Goal: Information Seeking & Learning: Compare options

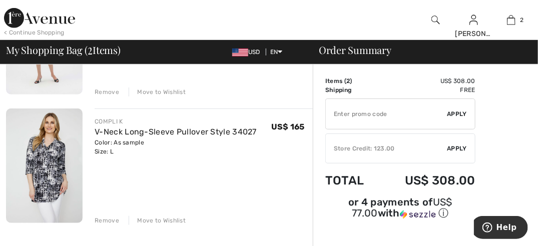
scroll to position [164, 0]
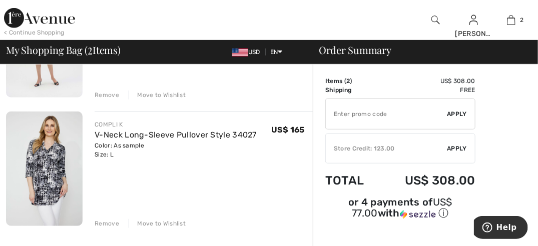
click at [51, 141] on img at bounding box center [44, 169] width 77 height 115
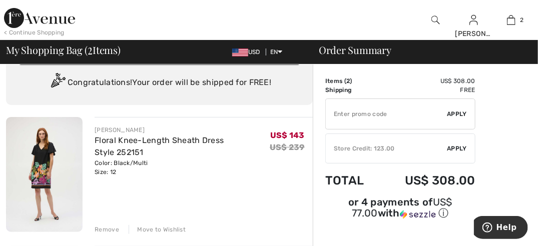
scroll to position [10, 0]
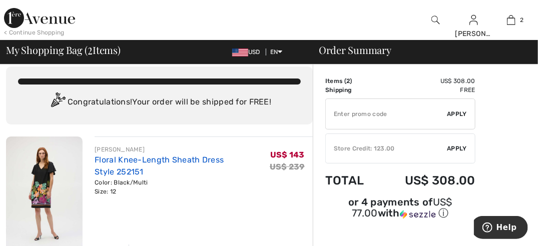
click at [109, 160] on link "Floral Knee-Length Sheath Dress Style 252151" at bounding box center [159, 166] width 129 height 22
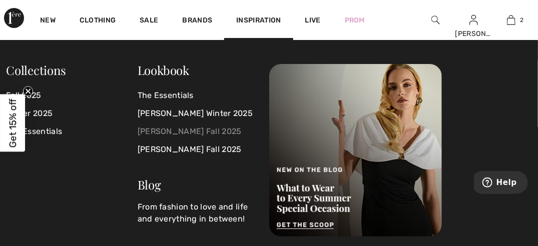
click at [186, 130] on link "[PERSON_NAME] Fall 2025" at bounding box center [198, 132] width 120 height 18
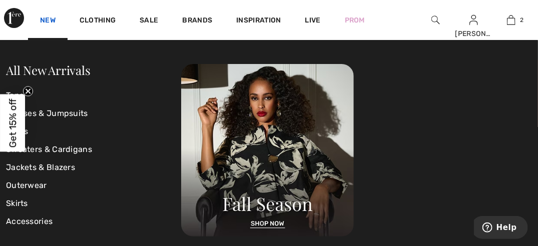
click at [46, 20] on link "New" at bounding box center [48, 21] width 16 height 11
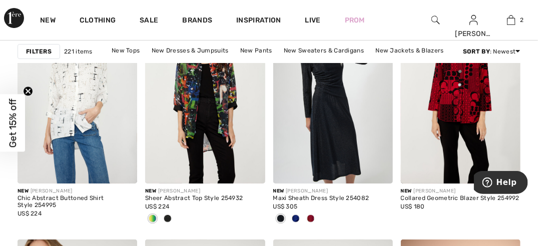
scroll to position [1168, 0]
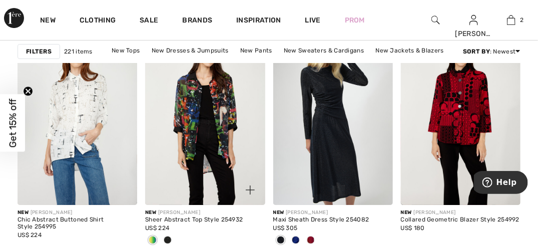
click at [169, 237] on span at bounding box center [168, 240] width 8 height 8
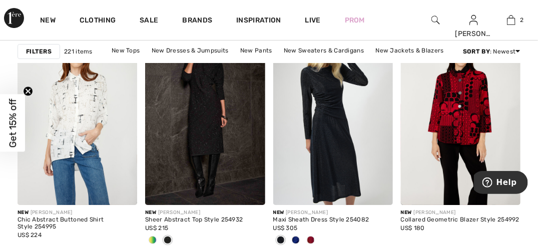
click at [151, 238] on span at bounding box center [153, 240] width 8 height 8
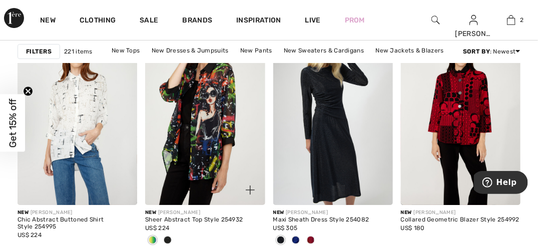
click at [221, 126] on img at bounding box center [205, 116] width 120 height 180
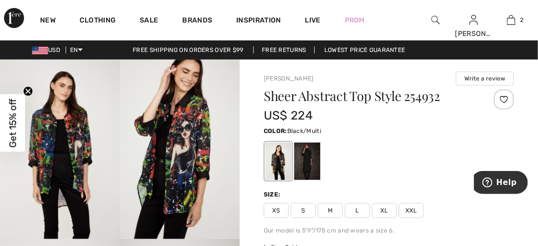
click at [190, 151] on img at bounding box center [180, 150] width 120 height 180
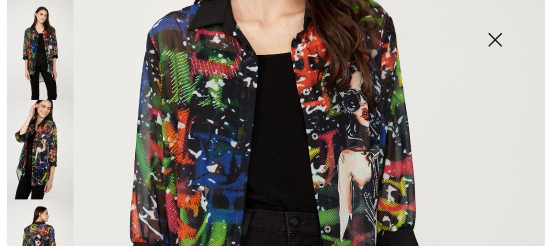
scroll to position [172, 0]
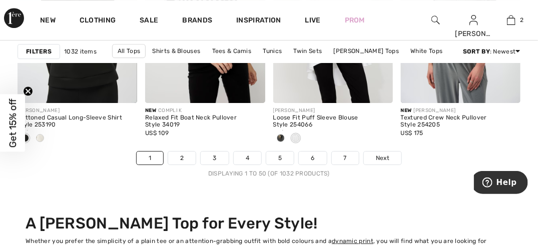
scroll to position [3529, 0]
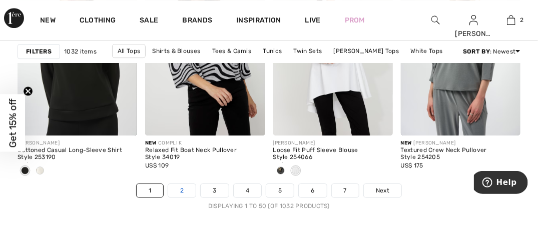
click at [187, 190] on link "2" at bounding box center [182, 190] width 28 height 13
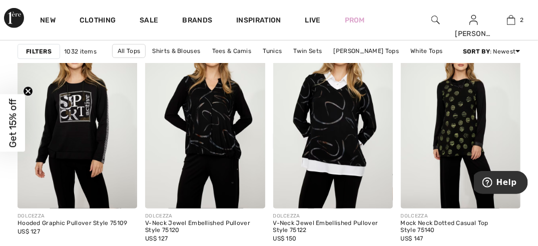
scroll to position [2669, 0]
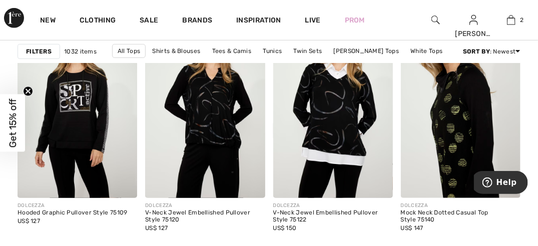
click at [457, 122] on img at bounding box center [461, 109] width 120 height 180
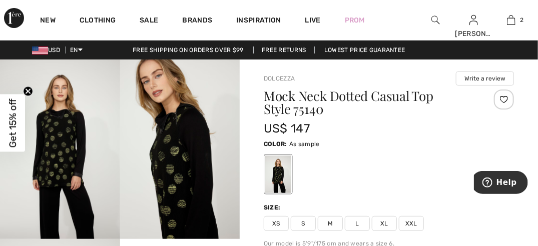
click at [173, 150] on img at bounding box center [180, 150] width 120 height 180
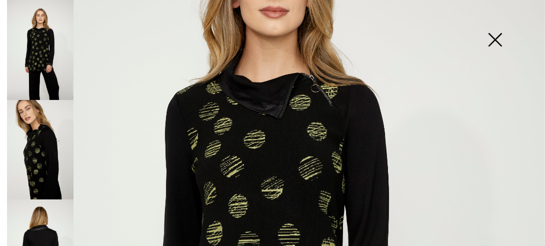
scroll to position [145, 0]
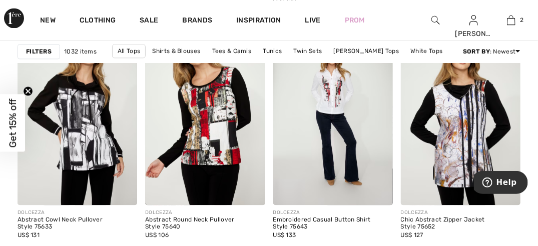
scroll to position [3229, 0]
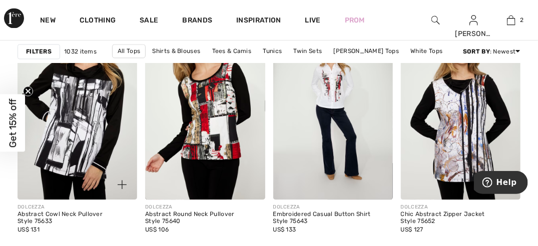
click at [88, 124] on img at bounding box center [78, 110] width 120 height 180
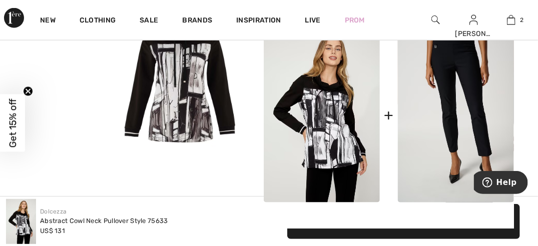
scroll to position [364, 0]
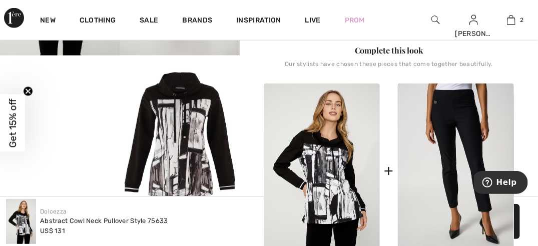
click at [59, 116] on video "Your browser does not support the video tag." at bounding box center [60, 86] width 120 height 60
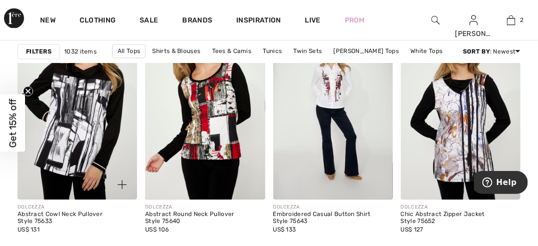
click at [83, 138] on img at bounding box center [78, 110] width 120 height 180
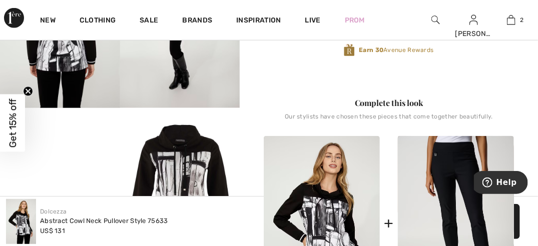
scroll to position [229, 0]
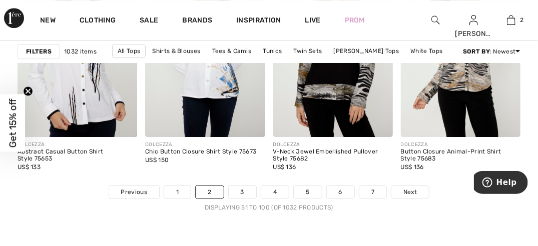
scroll to position [3538, 0]
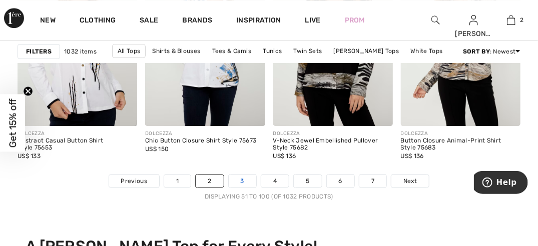
click at [239, 180] on link "3" at bounding box center [243, 181] width 28 height 13
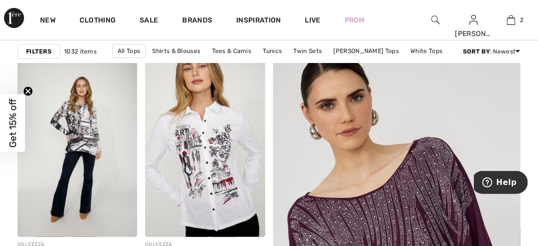
scroll to position [85, 0]
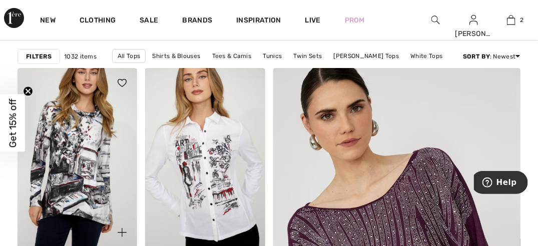
click at [74, 143] on img at bounding box center [78, 158] width 120 height 180
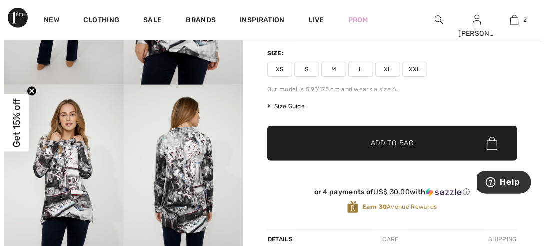
scroll to position [157, 0]
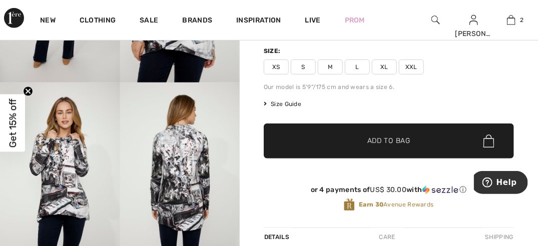
click at [183, 174] on img at bounding box center [180, 173] width 120 height 180
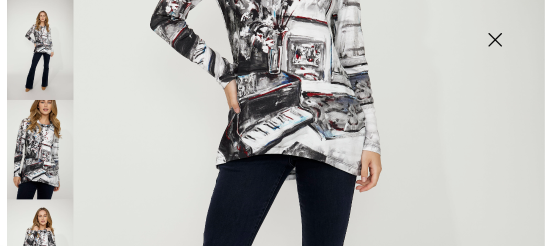
scroll to position [282, 0]
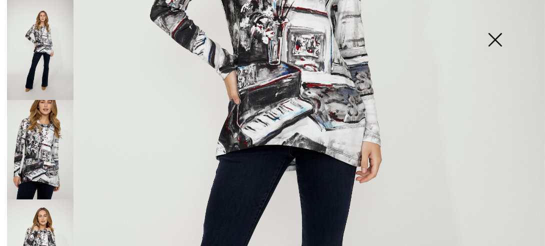
click at [50, 152] on img at bounding box center [40, 150] width 67 height 100
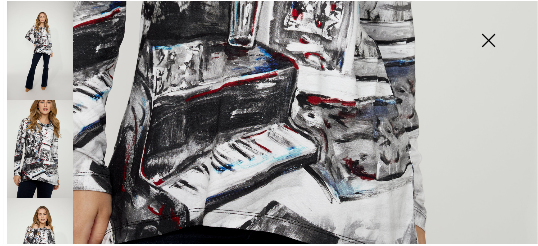
scroll to position [448, 0]
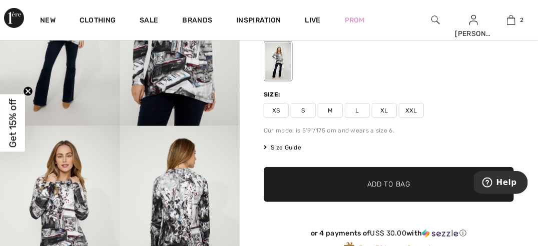
scroll to position [116, 0]
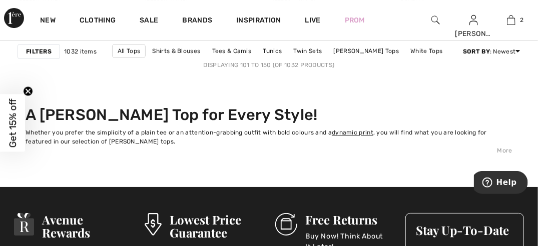
scroll to position [3566, 0]
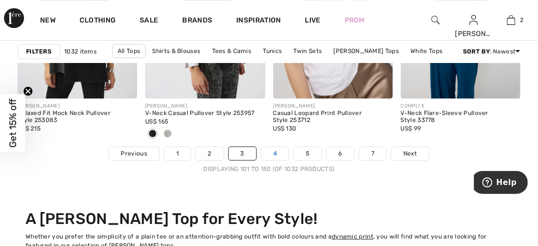
click at [275, 153] on link "4" at bounding box center [275, 153] width 28 height 13
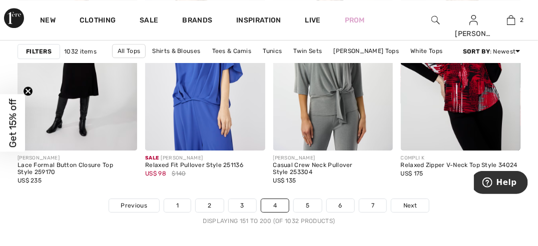
scroll to position [3508, 0]
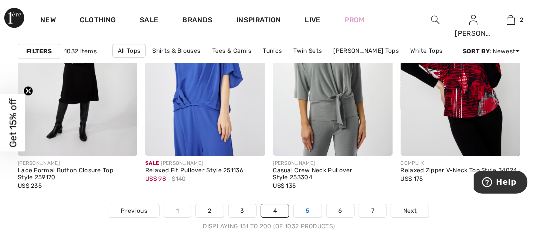
click at [308, 208] on link "5" at bounding box center [308, 211] width 28 height 13
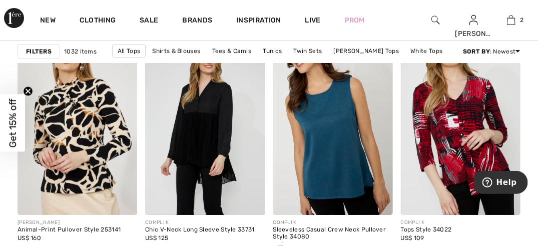
scroll to position [1155, 0]
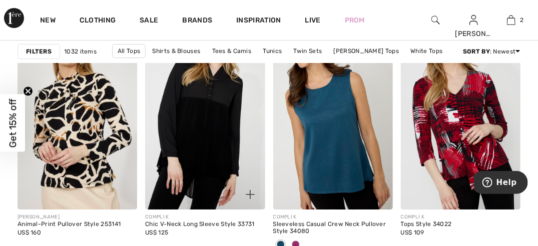
click at [192, 132] on img at bounding box center [205, 120] width 120 height 180
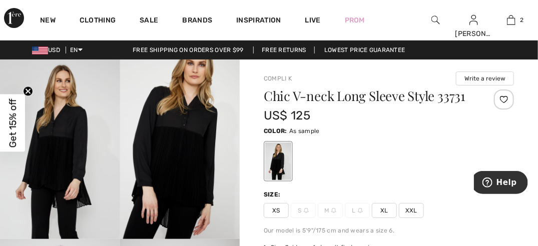
click at [56, 170] on img at bounding box center [60, 150] width 120 height 180
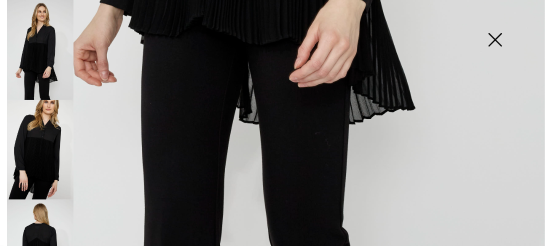
scroll to position [561, 0]
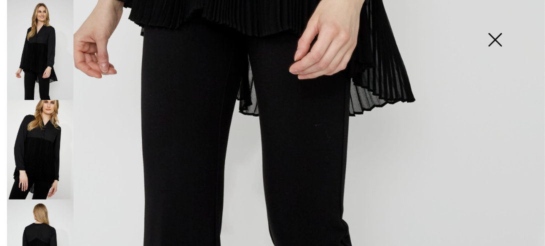
click at [34, 228] on img at bounding box center [40, 250] width 67 height 100
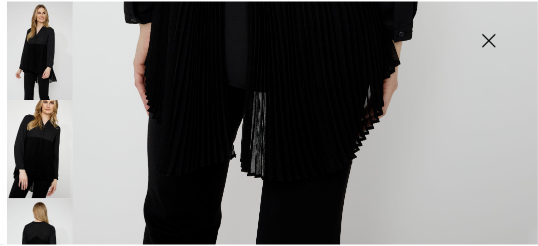
scroll to position [553, 0]
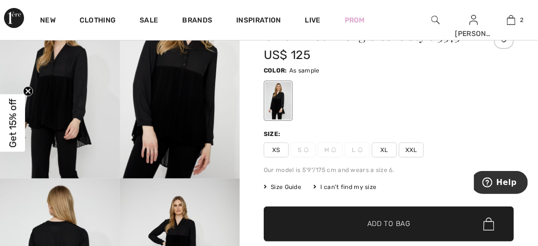
scroll to position [0, 0]
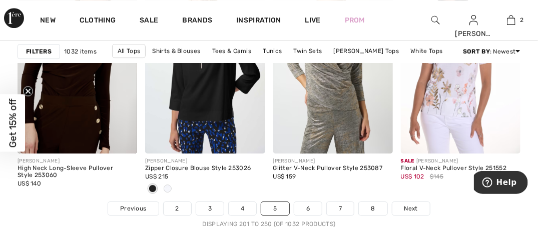
scroll to position [3516, 0]
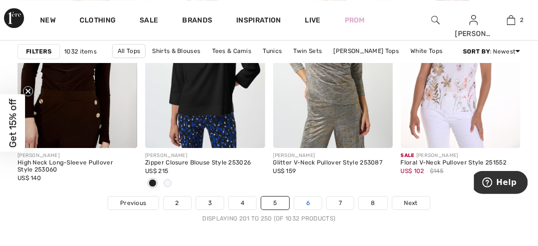
click at [309, 200] on link "6" at bounding box center [308, 203] width 28 height 13
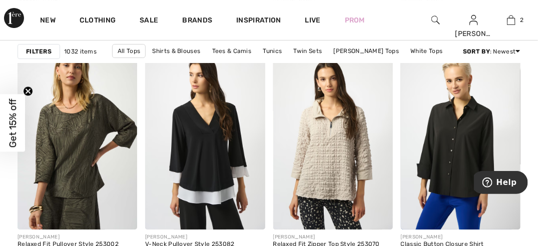
scroll to position [2397, 0]
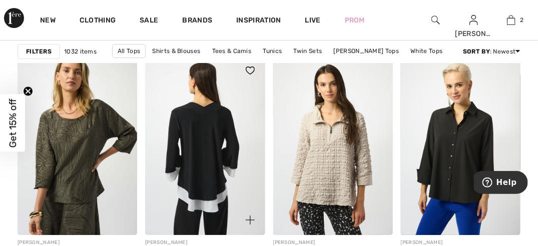
click at [210, 153] on img at bounding box center [205, 146] width 120 height 180
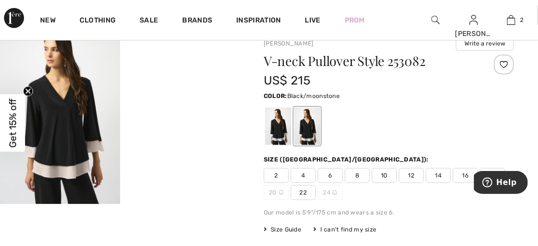
scroll to position [25, 0]
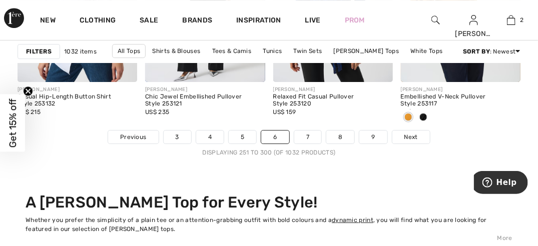
scroll to position [3544, 0]
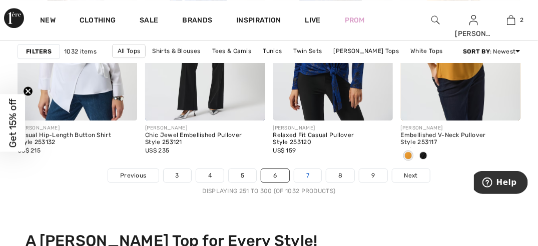
click at [310, 173] on link "7" at bounding box center [307, 175] width 27 height 13
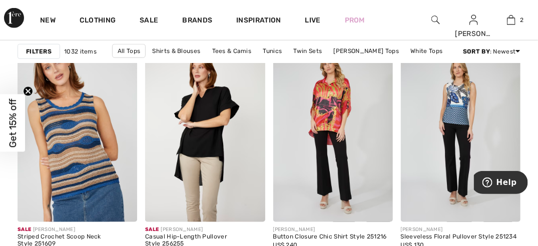
scroll to position [1640, 0]
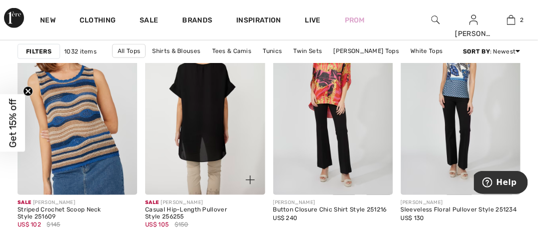
click at [193, 111] on img at bounding box center [205, 106] width 120 height 180
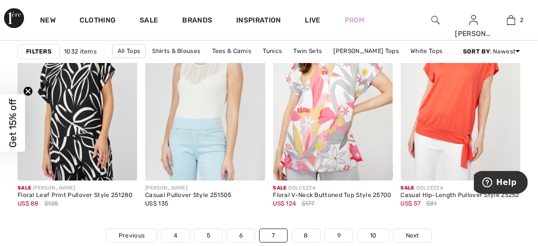
scroll to position [3489, 0]
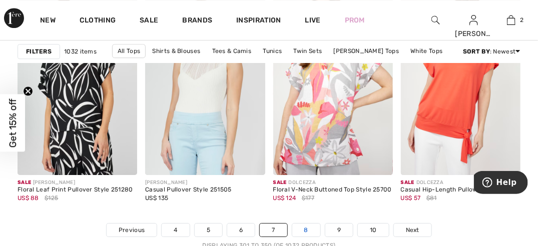
click at [308, 228] on link "8" at bounding box center [306, 230] width 28 height 13
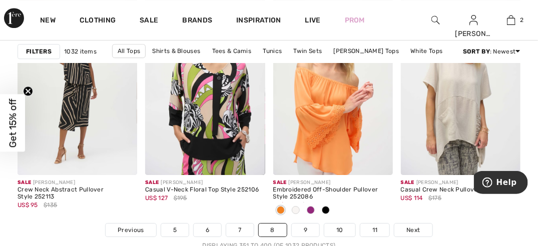
scroll to position [3456, 0]
